Goal: Task Accomplishment & Management: Use online tool/utility

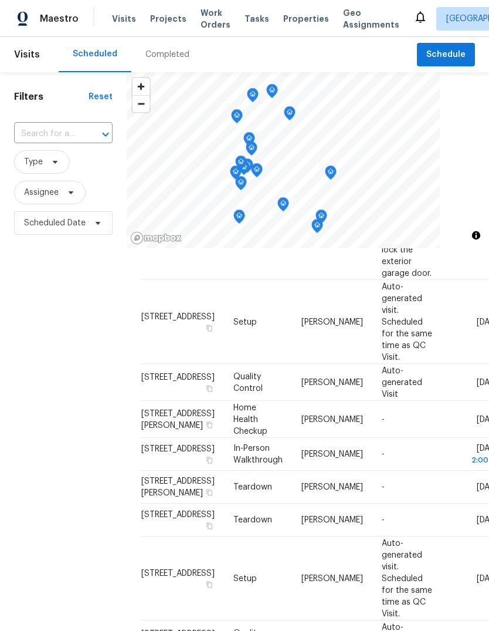
scroll to position [296, 0]
click at [0, 0] on icon at bounding box center [0, 0] width 0 height 0
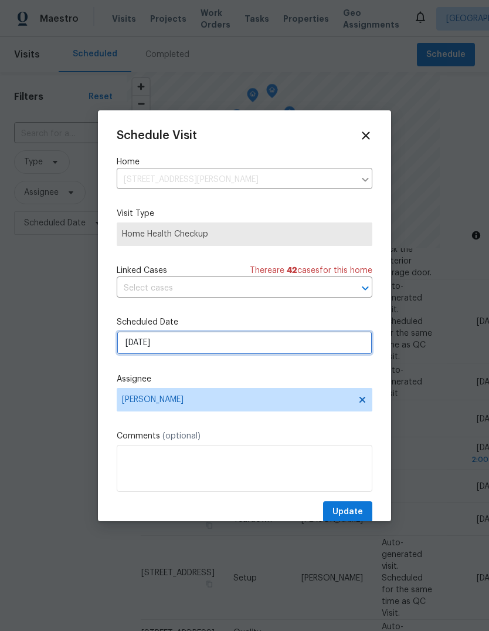
click at [185, 345] on input "9/17/2025" at bounding box center [245, 342] width 256 height 23
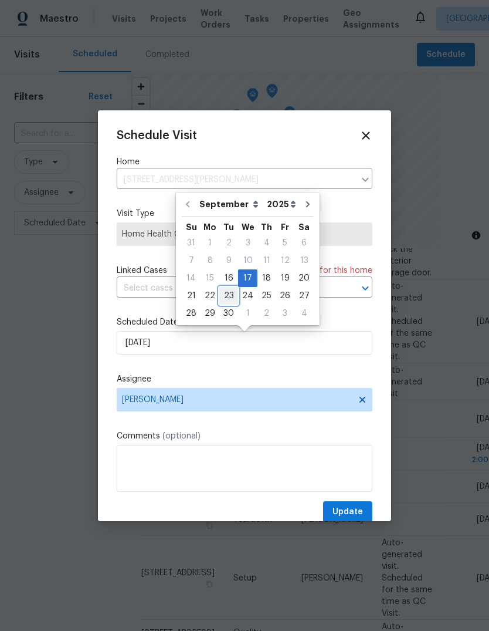
click at [229, 294] on div "23" at bounding box center [228, 296] width 19 height 16
type input "9/23/2025"
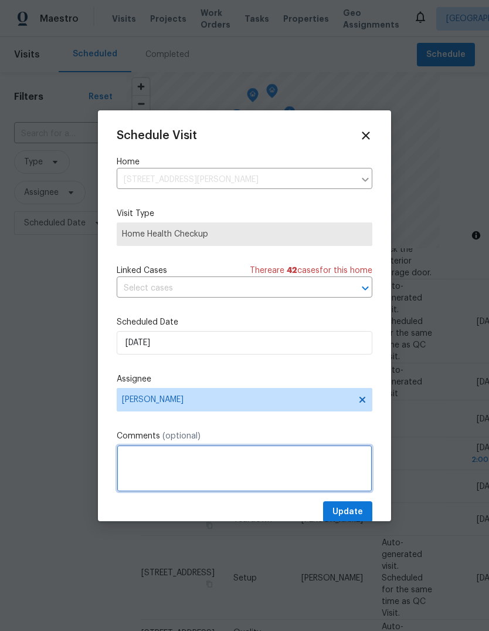
click at [133, 455] on textarea at bounding box center [245, 468] width 256 height 47
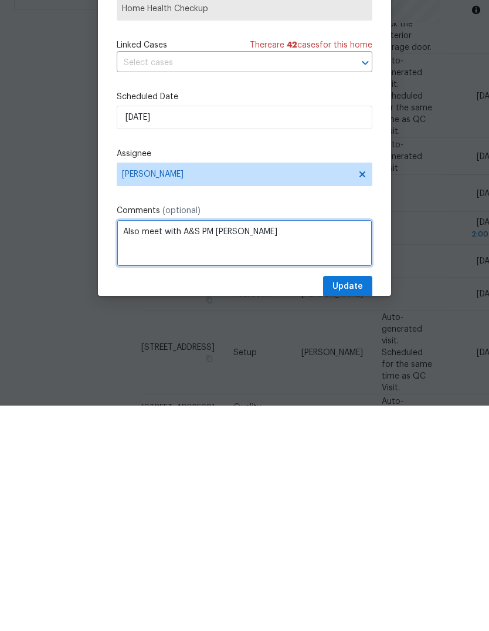
type textarea "Also meet with A&S PM Renee"
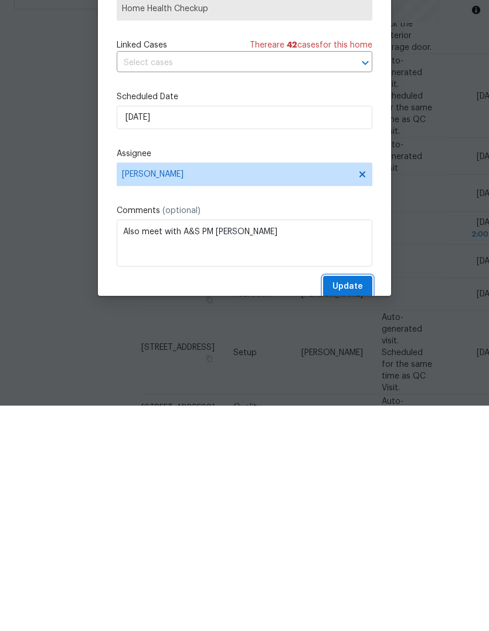
click at [346, 505] on span "Update" at bounding box center [348, 512] width 31 height 15
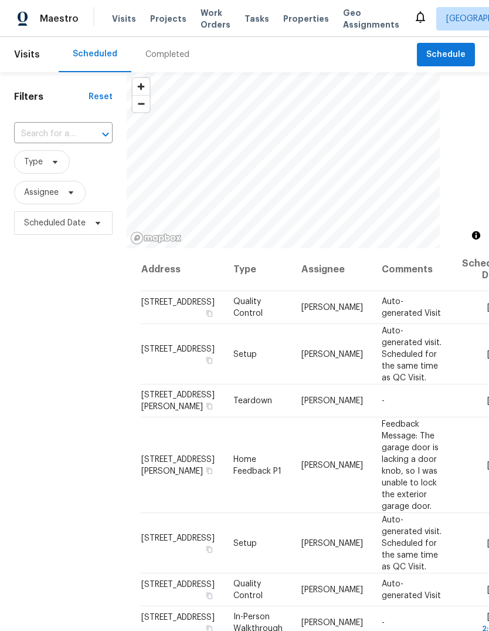
scroll to position [0, 0]
click at [292, 15] on span "Properties" at bounding box center [306, 19] width 46 height 12
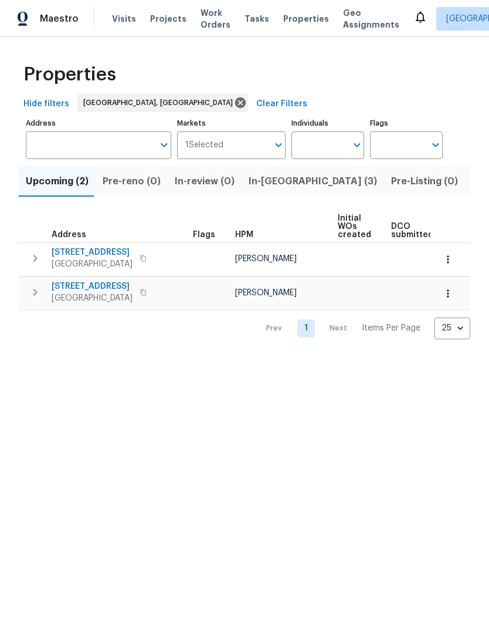
click at [266, 183] on span "In-reno (3)" at bounding box center [313, 181] width 129 height 16
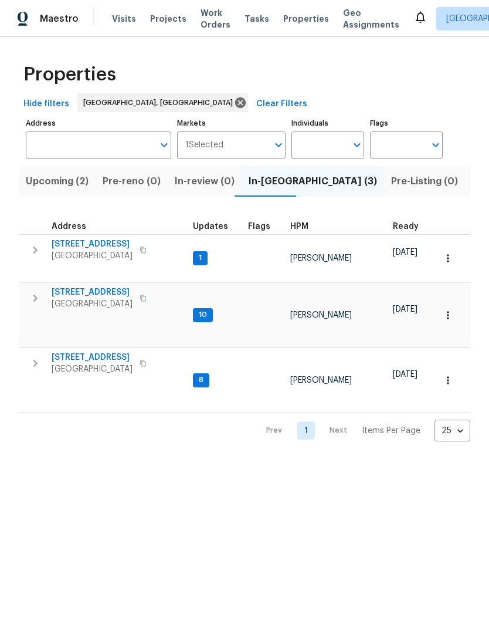
click at [100, 352] on span "8015 Alto Rey Ct NW" at bounding box center [92, 358] width 81 height 12
click at [429, 460] on html "Maestro Visits Projects Work Orders Tasks Properties Geo Assignments Albuquerqu…" at bounding box center [244, 230] width 489 height 460
click at [414, 16] on icon at bounding box center [421, 17] width 14 height 14
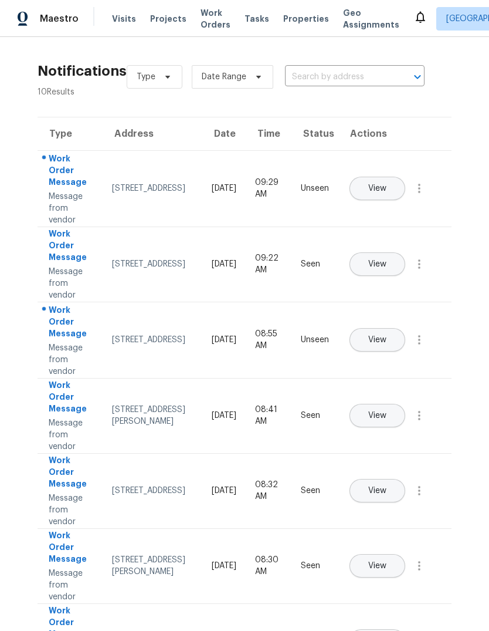
click at [387, 184] on span "View" at bounding box center [378, 188] width 18 height 9
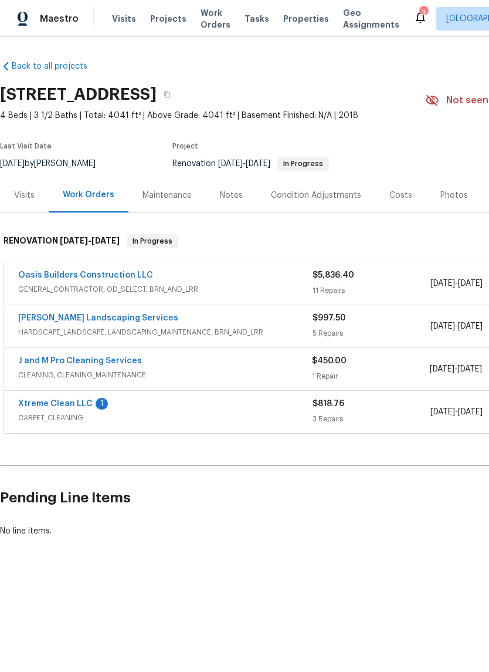
click at [62, 400] on link "Xtreme Clean LLC" at bounding box center [55, 404] width 75 height 8
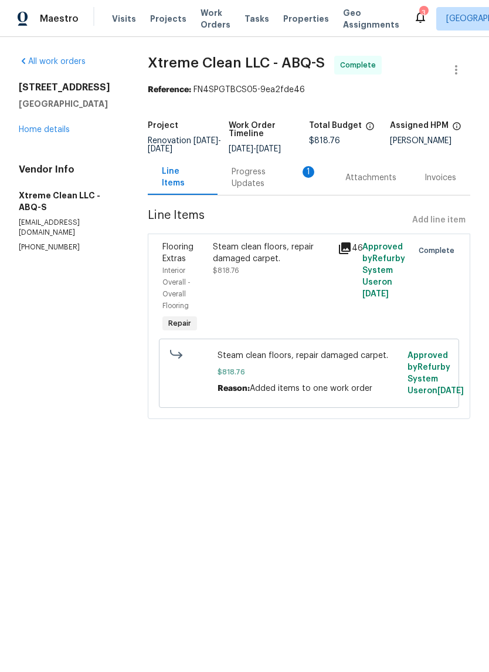
click at [279, 180] on div "Progress Updates 1" at bounding box center [275, 177] width 86 height 23
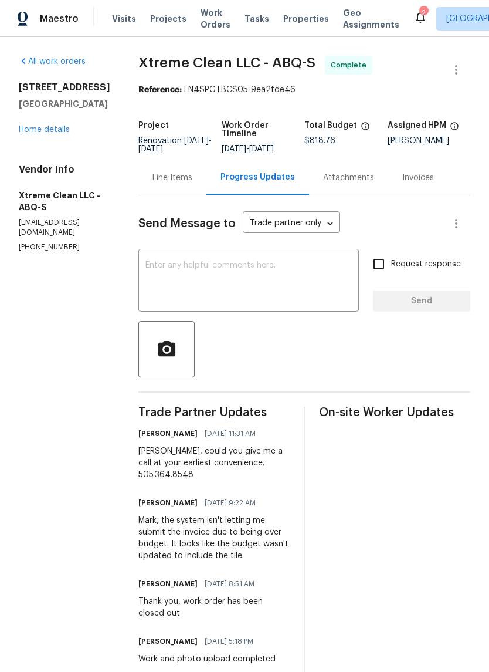
click at [168, 173] on div "Line Items" at bounding box center [173, 178] width 40 height 12
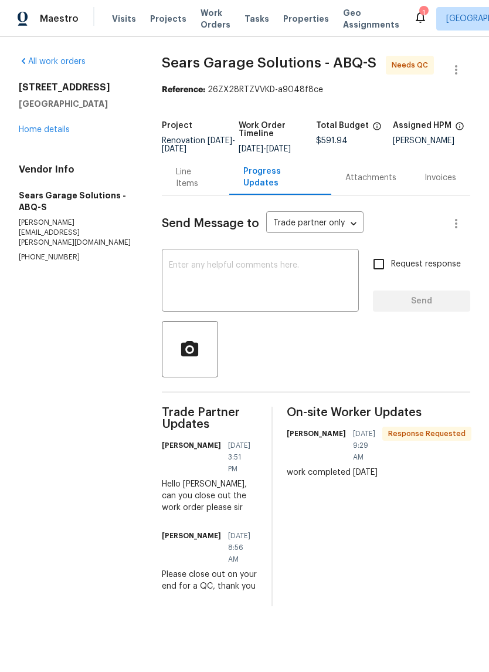
click at [204, 188] on div "Line Items" at bounding box center [195, 177] width 39 height 23
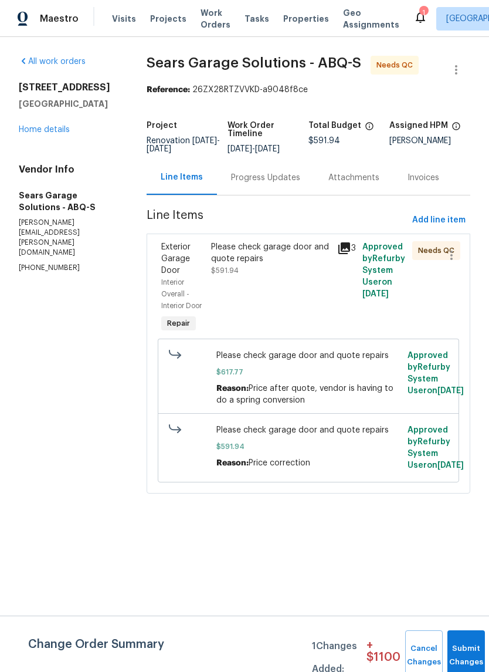
click at [249, 286] on div "Please check garage door and quote repairs $591.94" at bounding box center [271, 288] width 126 height 101
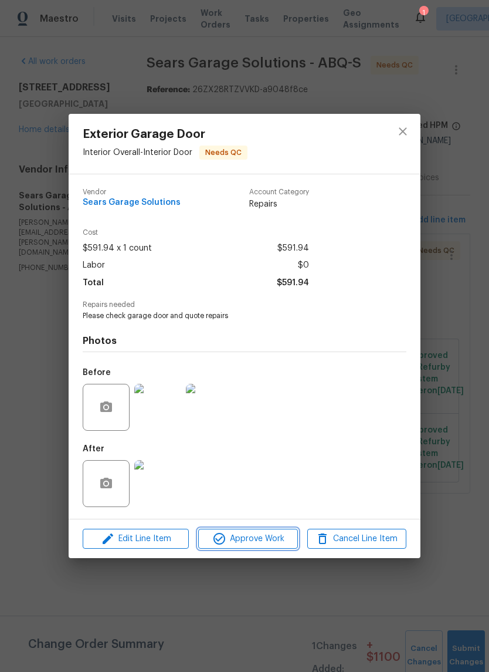
click at [264, 539] on span "Approve Work" at bounding box center [248, 539] width 92 height 15
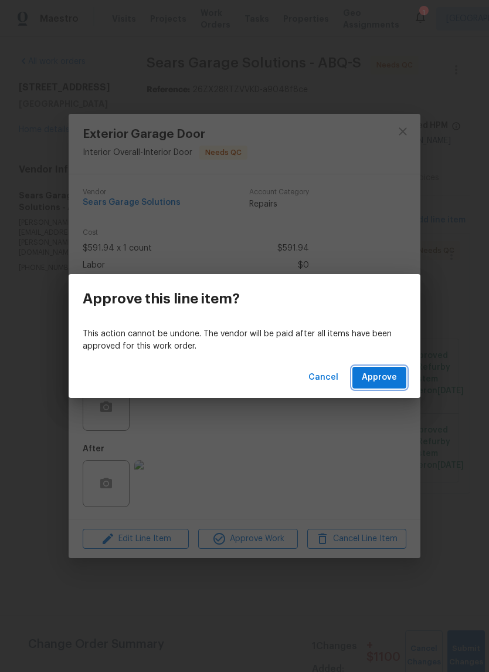
click at [373, 379] on span "Approve" at bounding box center [379, 377] width 35 height 15
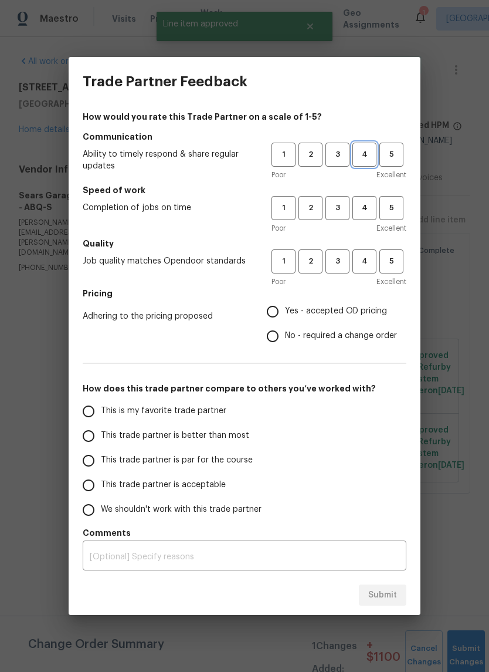
click at [360, 151] on span "4" at bounding box center [365, 154] width 22 height 13
click at [337, 210] on span "3" at bounding box center [338, 207] width 22 height 13
click at [344, 265] on span "3" at bounding box center [338, 261] width 22 height 13
click at [273, 311] on input "Yes - accepted OD pricing" at bounding box center [273, 311] width 25 height 25
radio input "true"
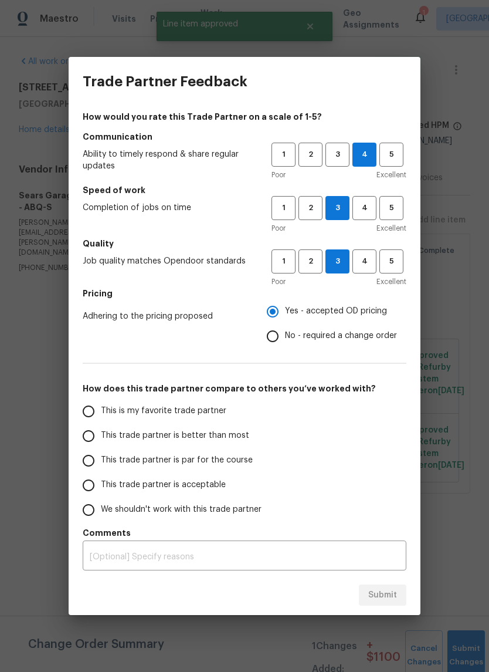
click at [93, 406] on input "This is my favorite trade partner" at bounding box center [88, 411] width 25 height 25
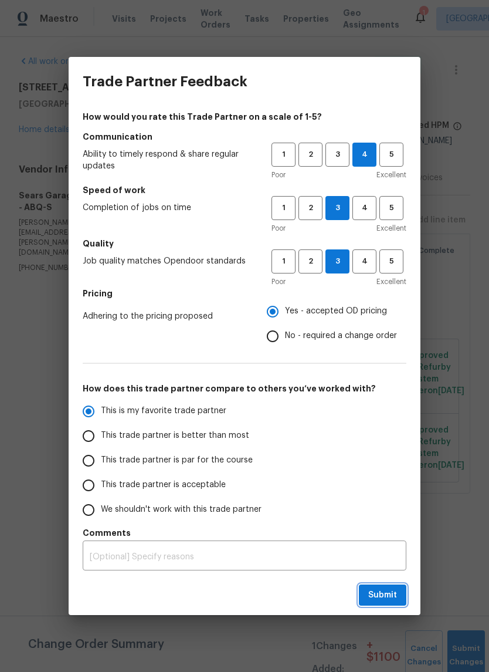
click at [390, 600] on span "Submit" at bounding box center [383, 595] width 29 height 15
radio input "true"
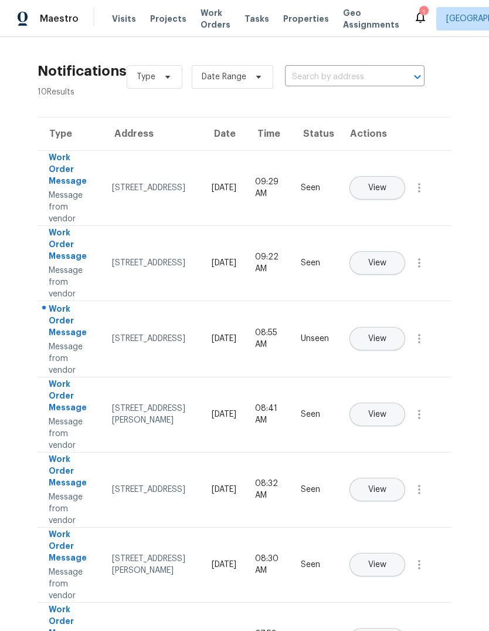
click at [387, 335] on span "View" at bounding box center [378, 339] width 18 height 9
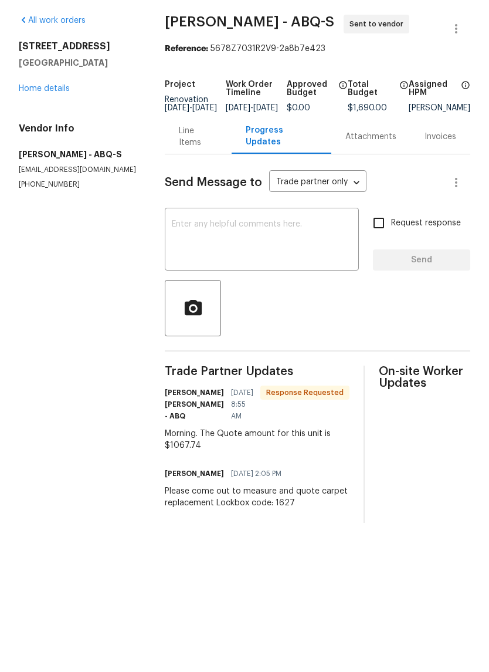
click at [201, 160] on div "Line Items" at bounding box center [198, 177] width 67 height 35
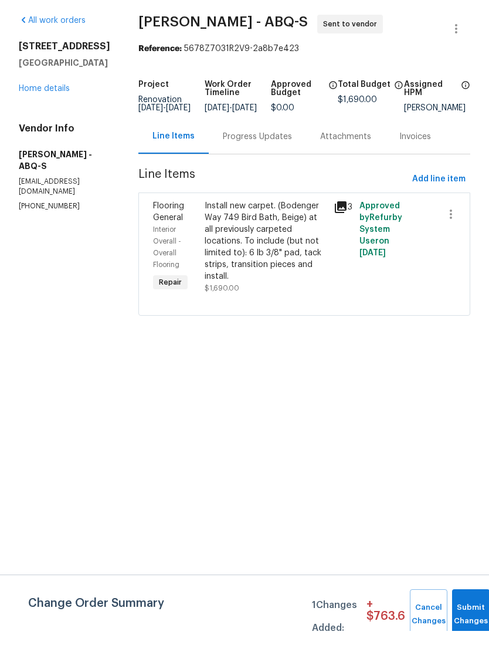
click at [229, 242] on div "Install new carpet. (Bodenger Way 749 Bird Bath, Beige) at all previously carpe…" at bounding box center [266, 282] width 122 height 82
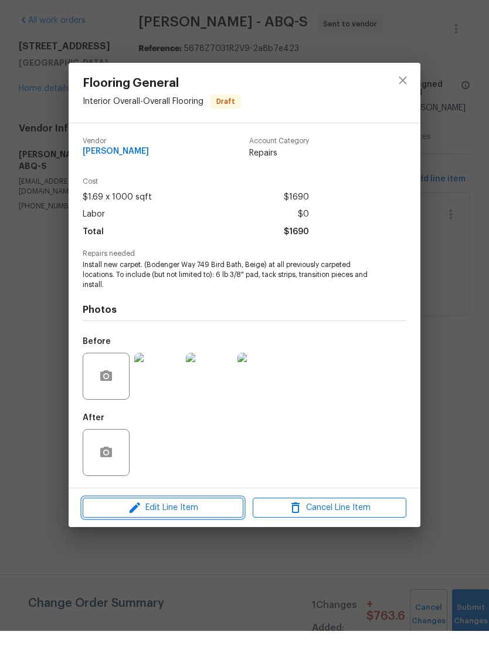
click at [154, 542] on span "Edit Line Item" at bounding box center [163, 549] width 154 height 15
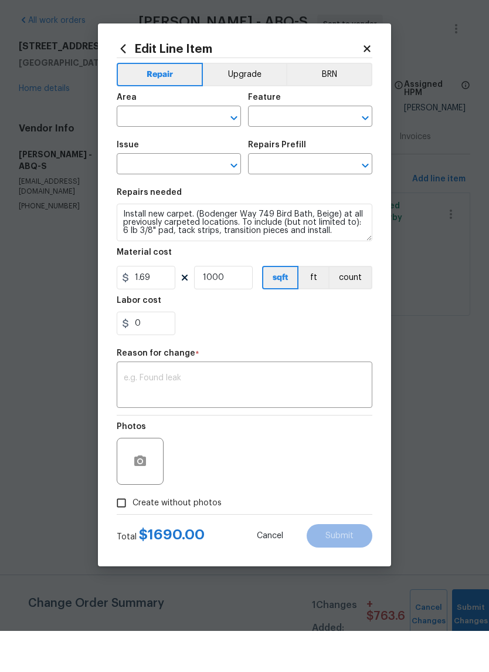
type input "Interior Overall"
type input "Overall Flooring"
type input "Flooring General"
type input "Carpet LVL 1 - Bodenger Way (Beige) $1.39"
click at [243, 307] on input "1000" at bounding box center [223, 318] width 59 height 23
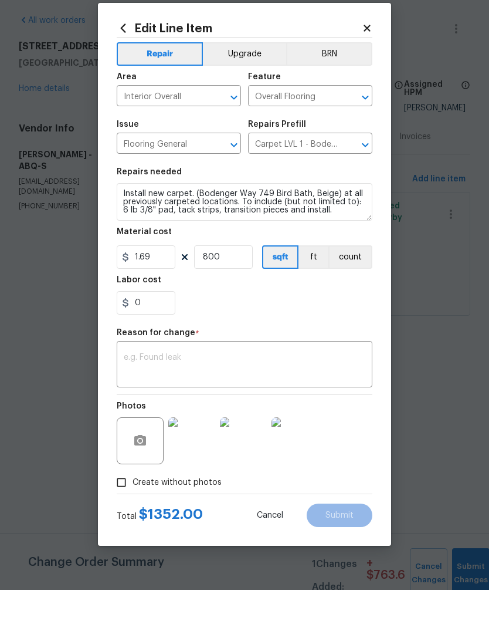
click at [265, 332] on div "0" at bounding box center [245, 343] width 256 height 23
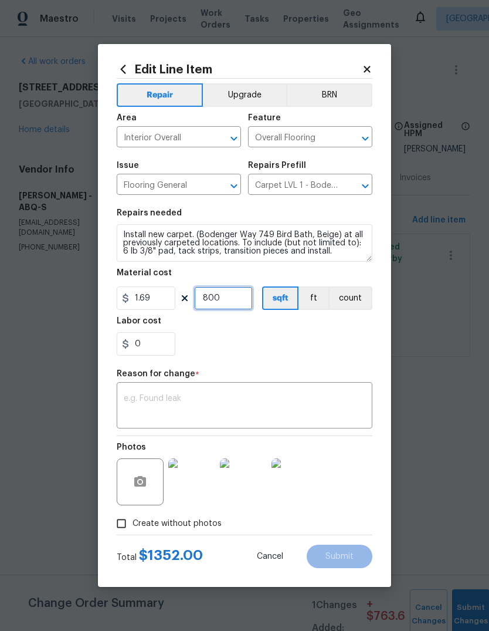
click at [233, 303] on input "800" at bounding box center [223, 297] width 59 height 23
click at [279, 340] on div "0" at bounding box center [245, 343] width 256 height 23
click at [228, 300] on input "700" at bounding box center [223, 297] width 59 height 23
type input "600"
click at [268, 343] on div "0" at bounding box center [245, 343] width 256 height 23
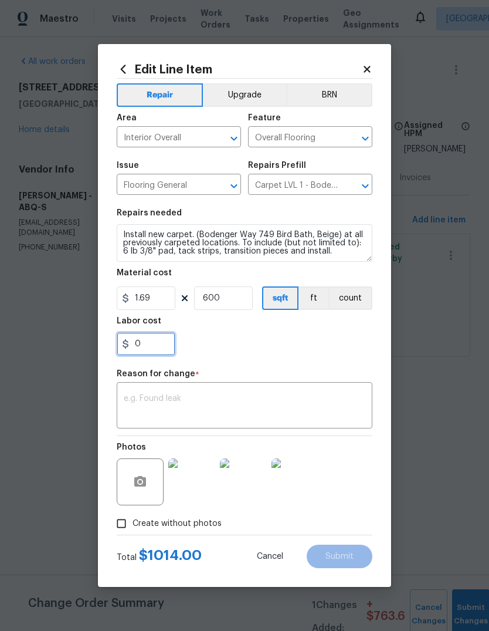
click at [153, 349] on input "0" at bounding box center [146, 343] width 59 height 23
click at [291, 348] on div "50" at bounding box center [245, 343] width 256 height 23
click at [158, 347] on input "50" at bounding box center [146, 343] width 59 height 23
type input "53.67"
click at [273, 342] on div "53.67" at bounding box center [245, 343] width 256 height 23
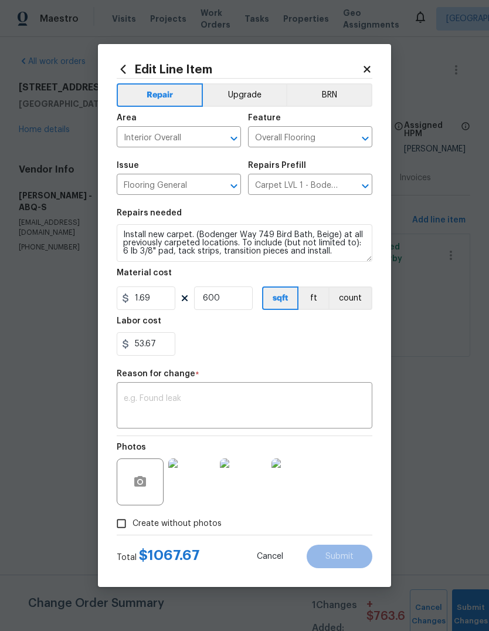
click at [365, 66] on icon at bounding box center [367, 69] width 6 height 6
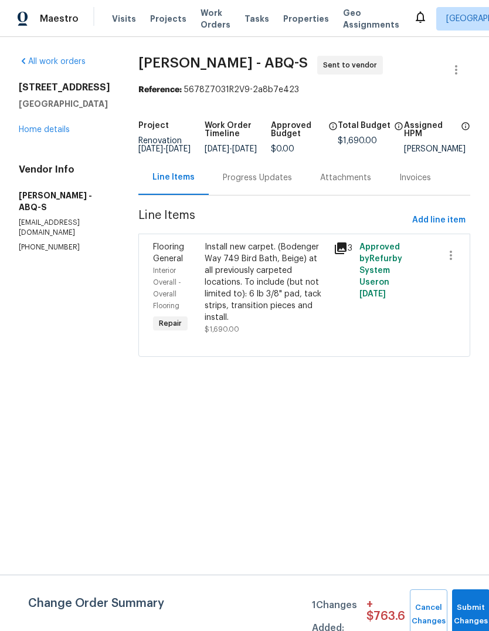
click at [255, 183] on div "Progress Updates" at bounding box center [257, 178] width 69 height 12
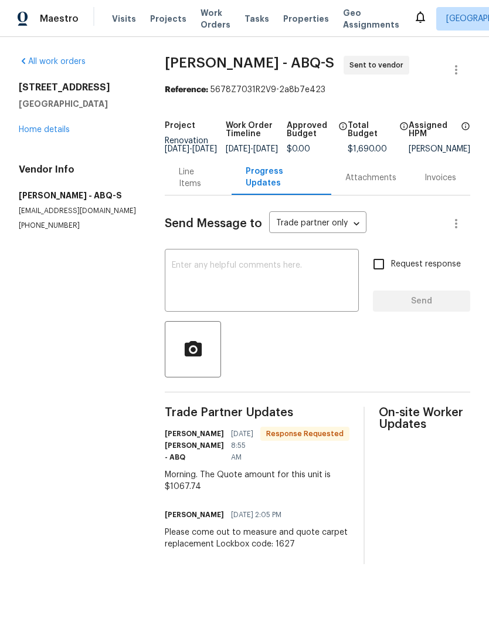
click at [192, 185] on div "Line Items" at bounding box center [198, 177] width 39 height 23
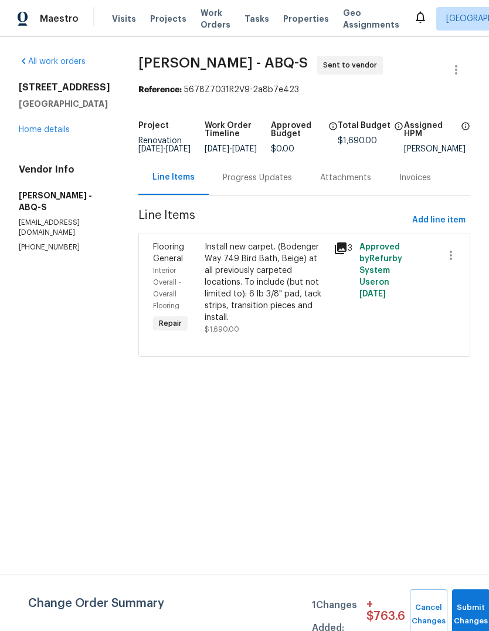
click at [234, 288] on div "Install new carpet. (Bodenger Way 749 Bird Bath, Beige) at all previously carpe…" at bounding box center [266, 282] width 122 height 82
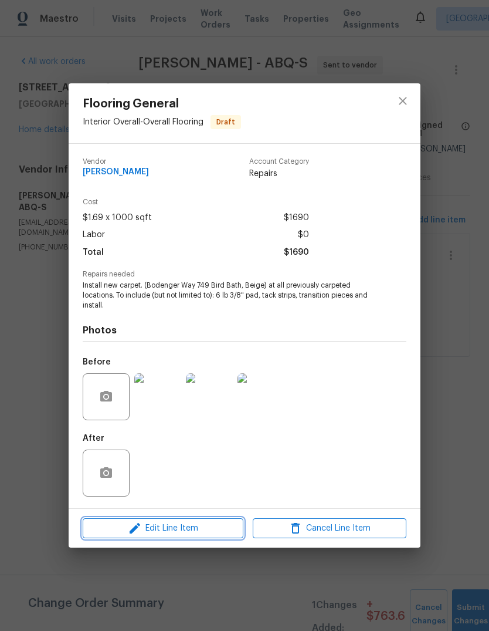
click at [176, 532] on span "Edit Line Item" at bounding box center [163, 528] width 154 height 15
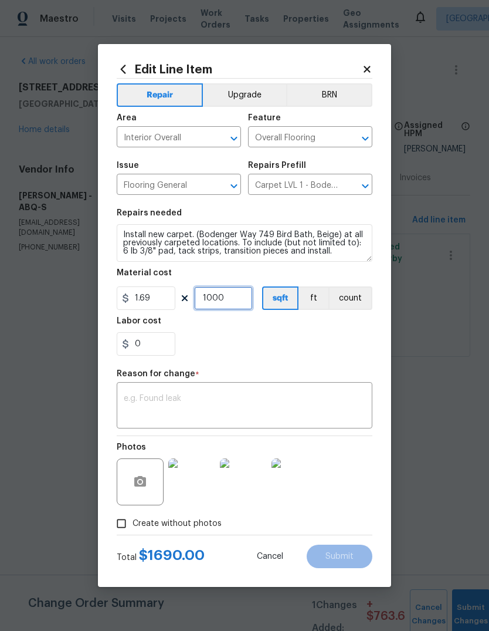
click at [236, 298] on input "1000" at bounding box center [223, 297] width 59 height 23
click at [255, 352] on div "0" at bounding box center [245, 343] width 256 height 23
click at [225, 301] on input "653" at bounding box center [223, 297] width 59 height 23
type input "613"
click at [217, 353] on div "0" at bounding box center [245, 343] width 256 height 23
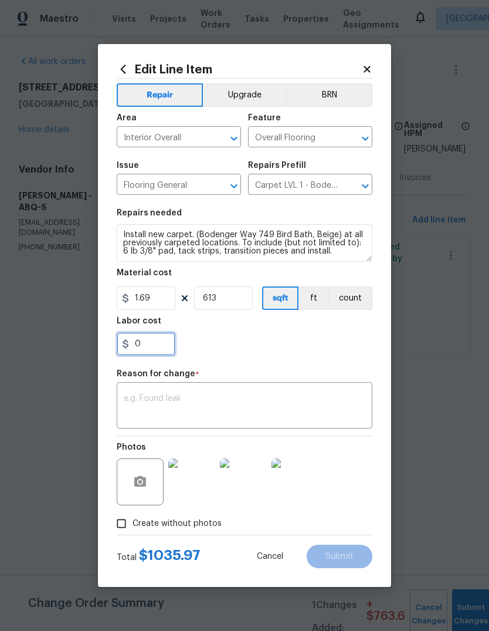
click at [143, 348] on input "0" at bounding box center [146, 343] width 59 height 23
click at [267, 349] on div "30" at bounding box center [245, 343] width 256 height 23
click at [146, 343] on input "30" at bounding box center [146, 343] width 59 height 23
click at [259, 351] on div "31.30" at bounding box center [245, 343] width 256 height 23
click at [160, 343] on input "31.3" at bounding box center [146, 343] width 59 height 23
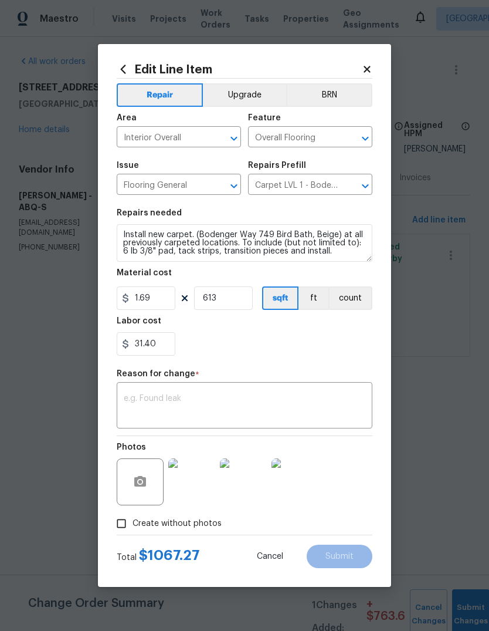
click at [266, 344] on div "31.40" at bounding box center [245, 343] width 256 height 23
click at [157, 339] on input "31.4" at bounding box center [146, 343] width 59 height 23
click at [160, 347] on input "31.4" at bounding box center [146, 343] width 59 height 23
click at [241, 353] on div "31.8" at bounding box center [245, 343] width 256 height 23
click at [160, 342] on input "31.8" at bounding box center [146, 343] width 59 height 23
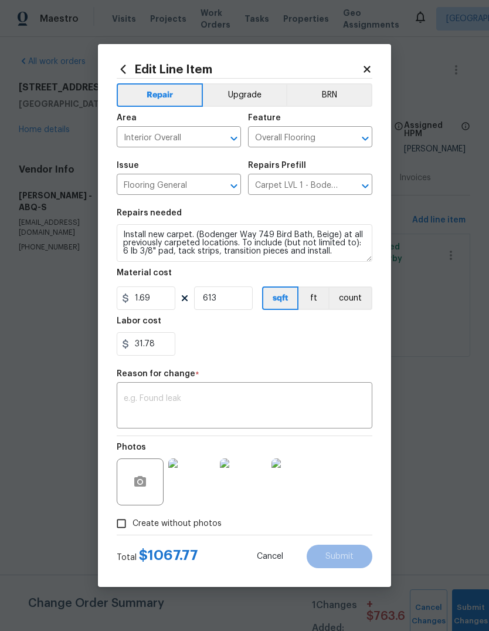
click at [244, 352] on div "31.78" at bounding box center [245, 343] width 256 height 23
click at [160, 344] on input "31.78" at bounding box center [146, 343] width 59 height 23
type input "31.77"
click at [265, 344] on div "31.77" at bounding box center [245, 343] width 256 height 23
click at [145, 397] on textarea at bounding box center [245, 406] width 242 height 25
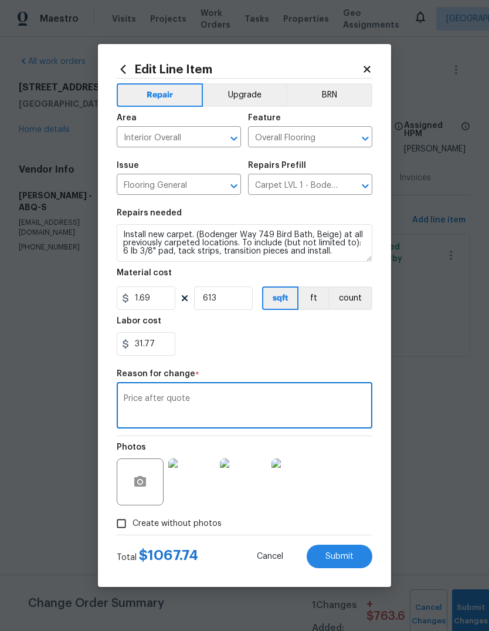
type textarea "Price after quote"
click at [335, 335] on div "31.77" at bounding box center [245, 343] width 256 height 23
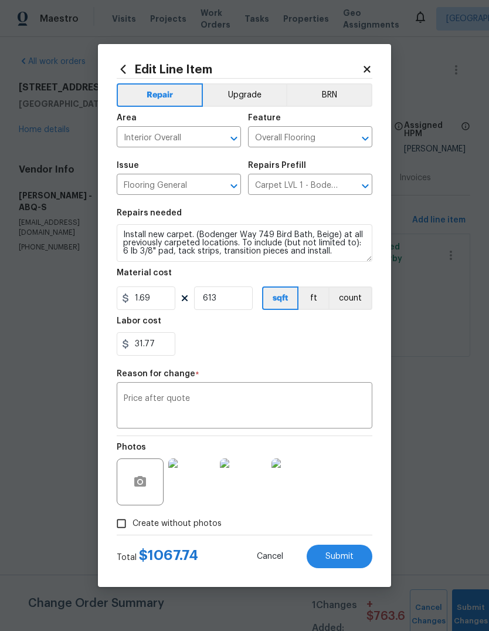
click at [335, 561] on span "Submit" at bounding box center [340, 556] width 28 height 9
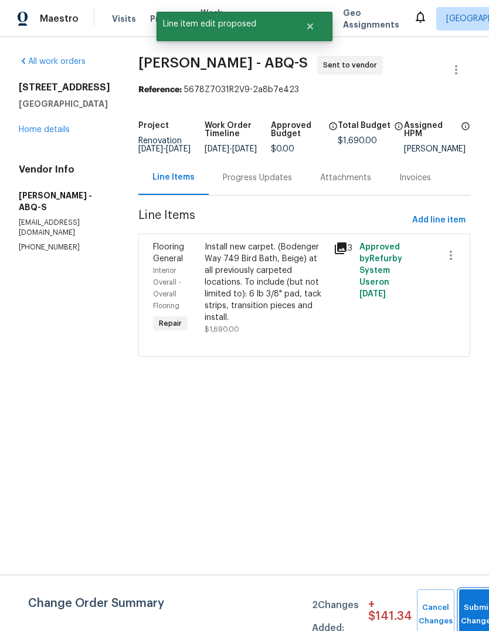
click at [471, 614] on span "Submit Changes" at bounding box center [478, 614] width 26 height 27
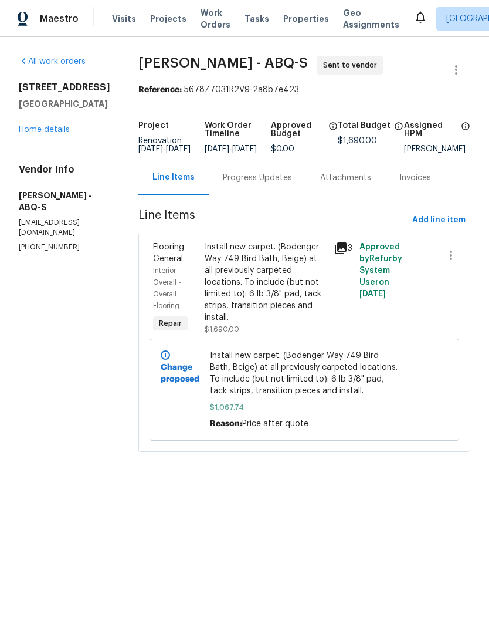
click at [244, 184] on div "Progress Updates" at bounding box center [257, 178] width 69 height 12
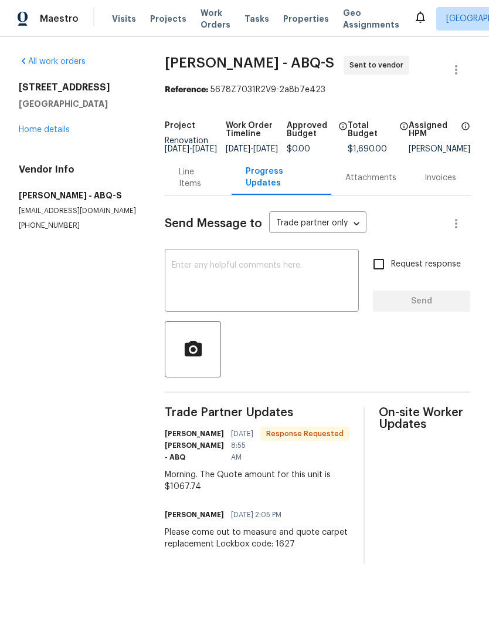
click at [207, 275] on textarea at bounding box center [262, 281] width 180 height 41
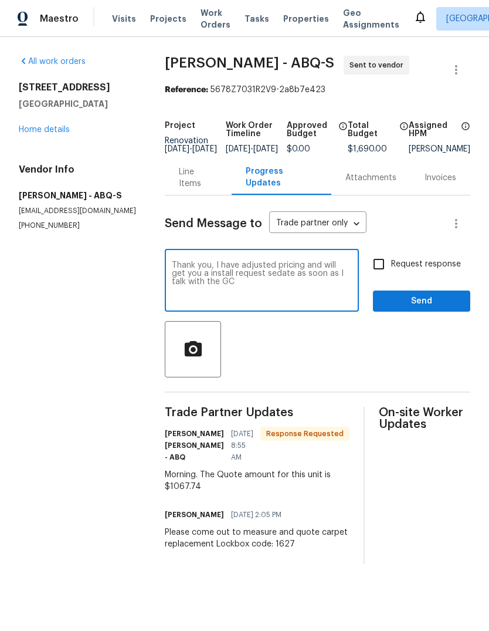
type textarea "Thank you, I have adjusted pricing and will get you a install request sedate as…"
click at [426, 309] on span "Send" at bounding box center [422, 301] width 79 height 15
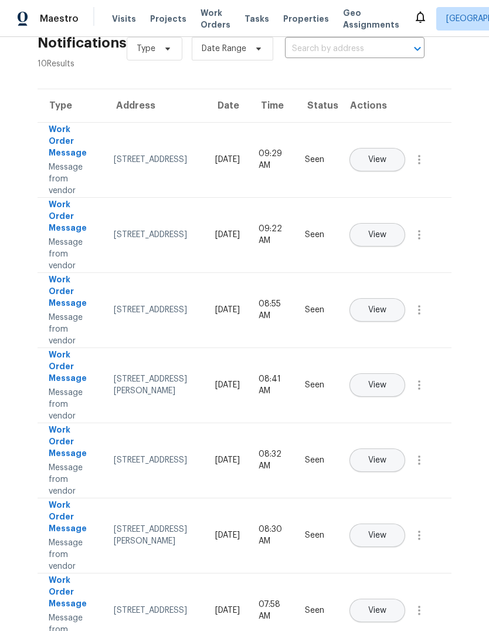
scroll to position [28, 0]
